Goal: Find specific page/section: Find specific page/section

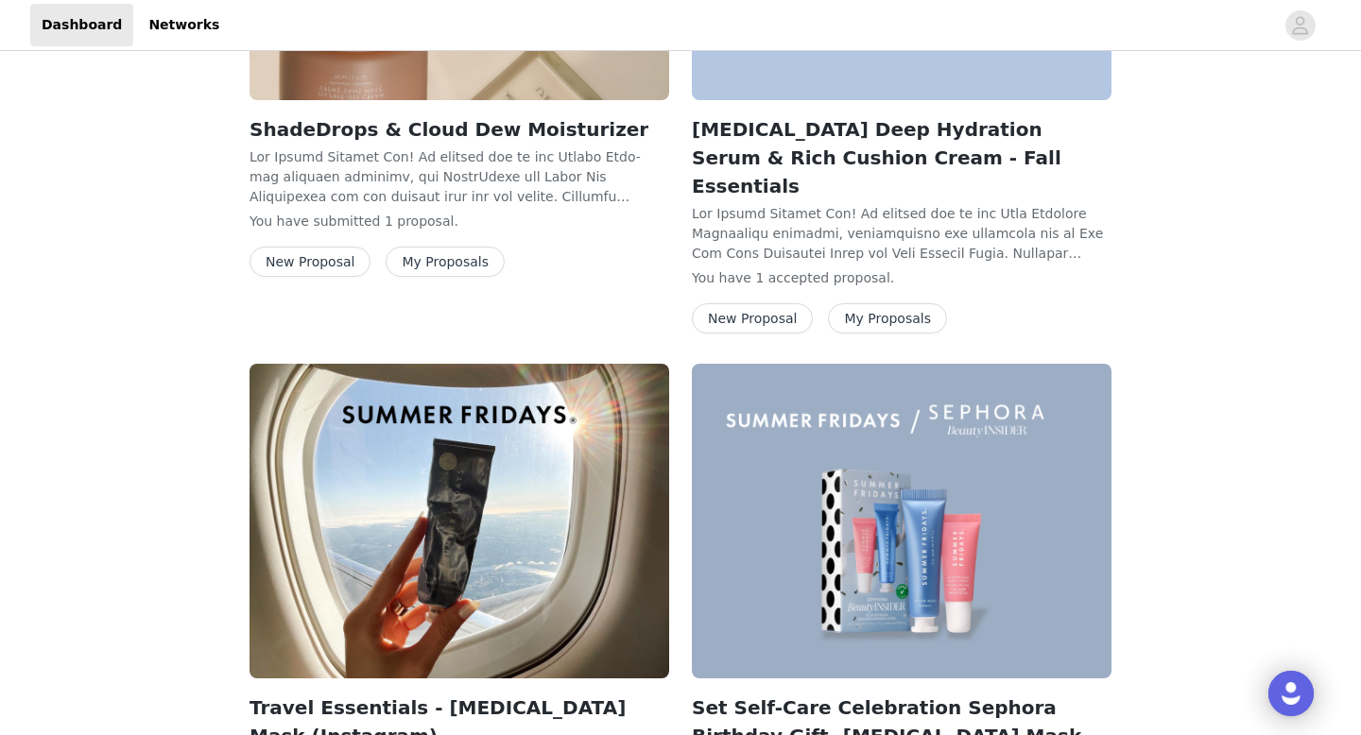
scroll to position [99, 0]
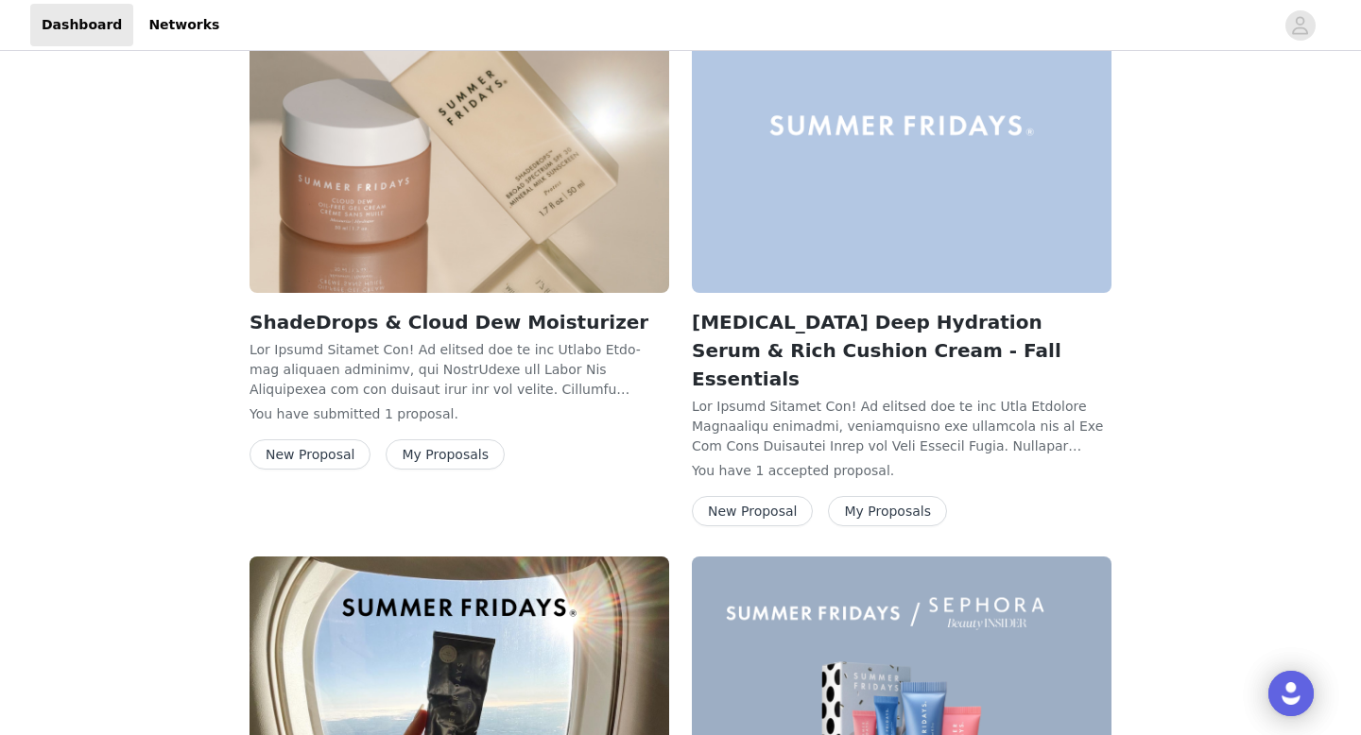
click at [847, 496] on button "My Proposals" at bounding box center [887, 511] width 119 height 30
